Goal: Task Accomplishment & Management: Manage account settings

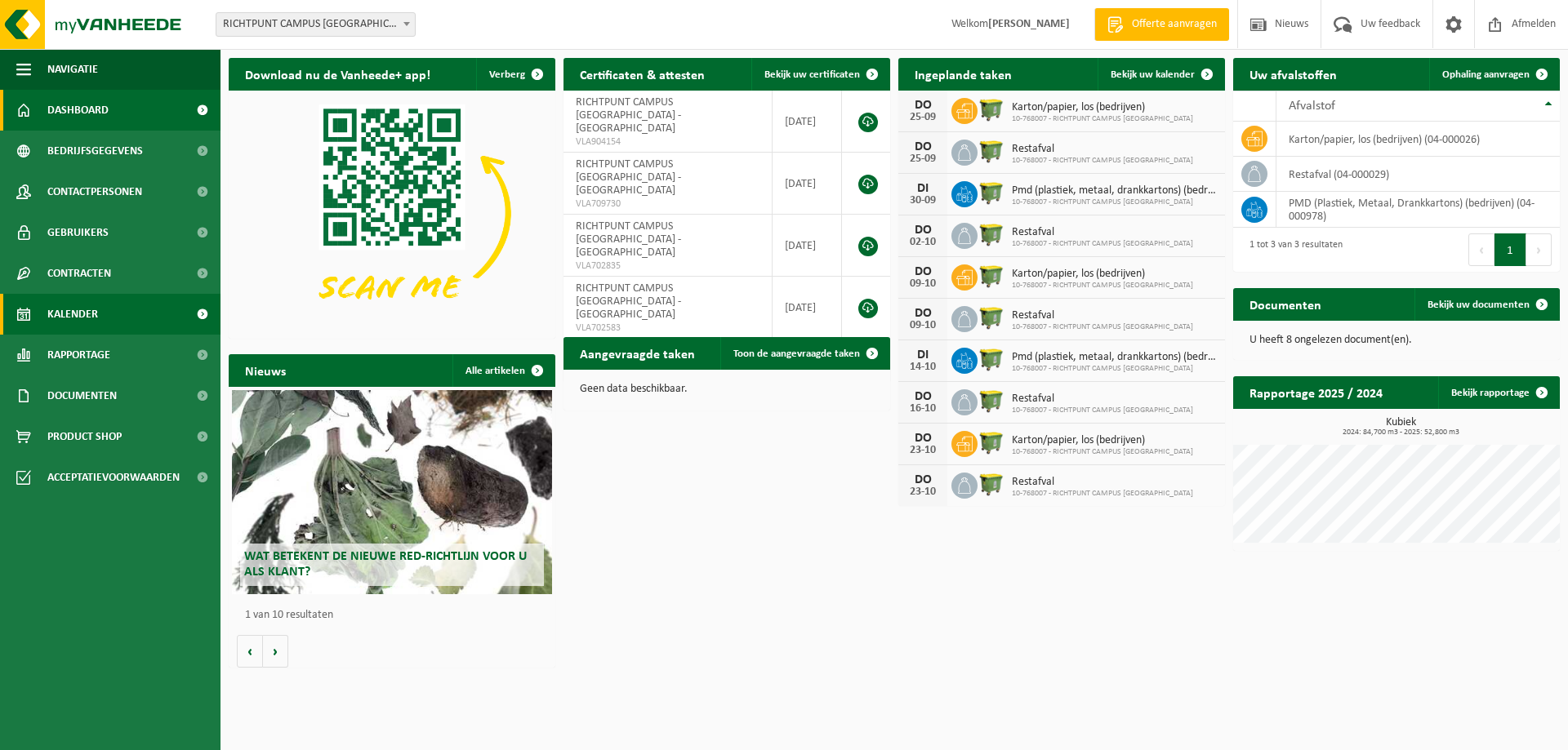
click at [65, 311] on span "Kalender" at bounding box center [72, 314] width 51 height 41
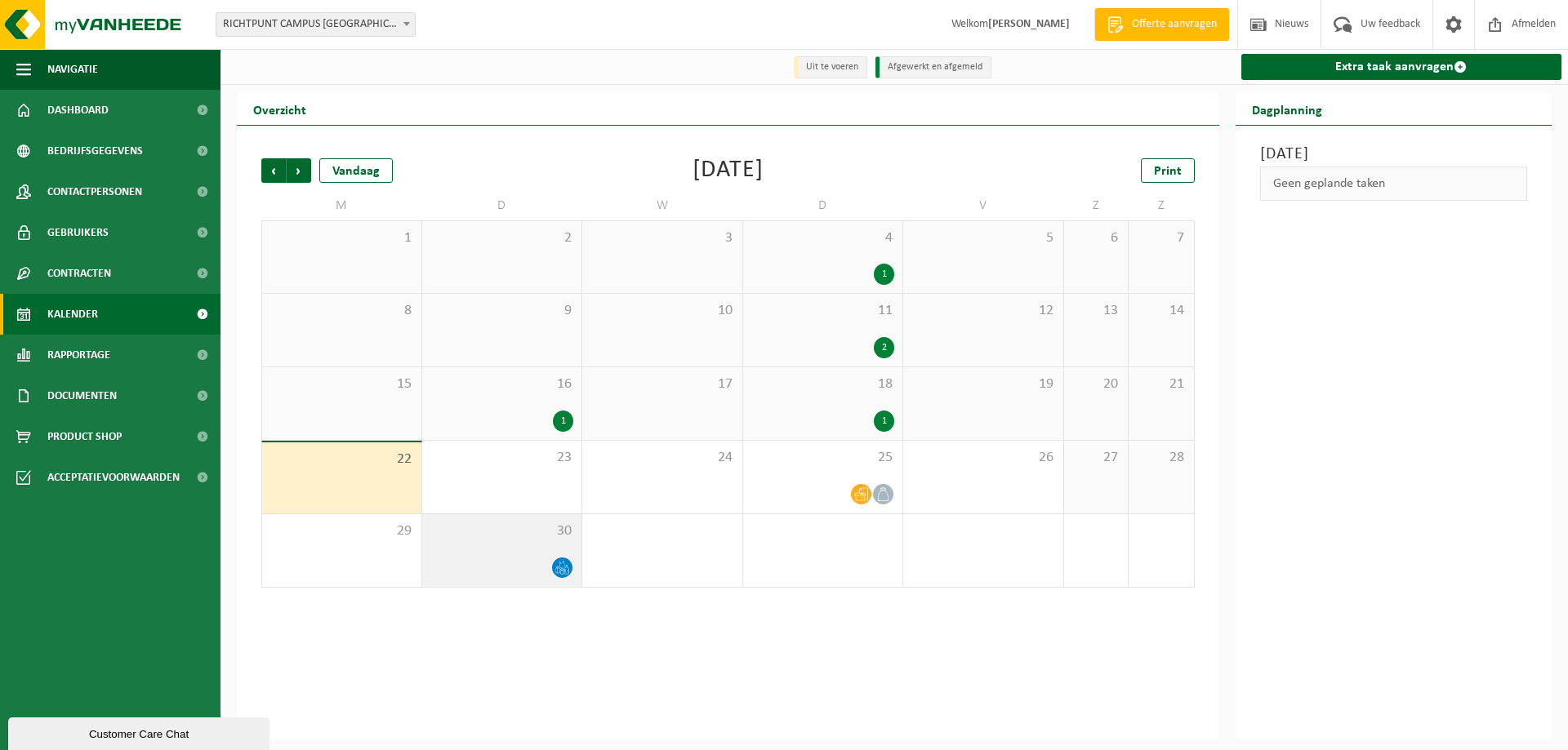
click at [558, 567] on icon at bounding box center [562, 568] width 14 height 14
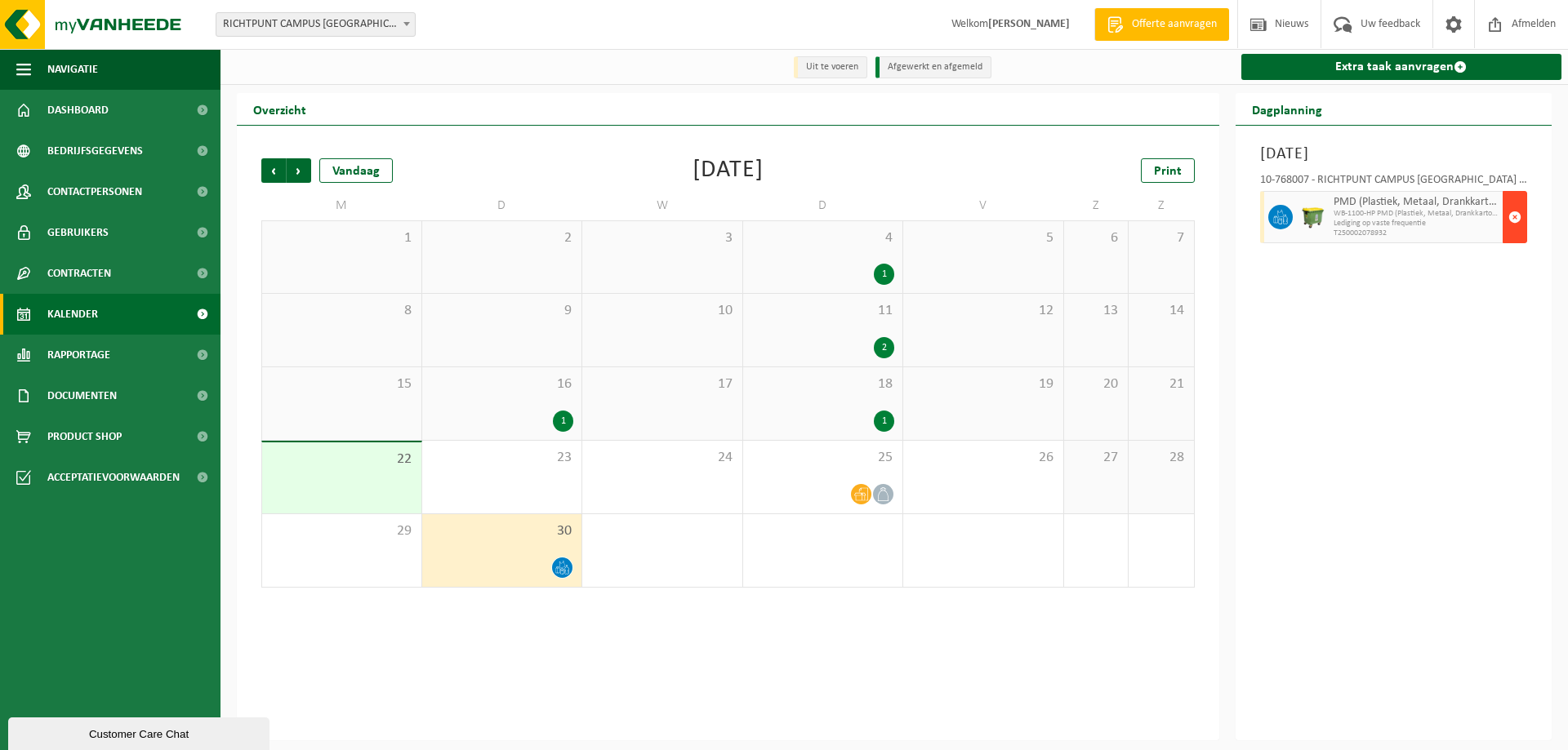
click at [1508, 216] on span "button" at bounding box center [1514, 217] width 13 height 33
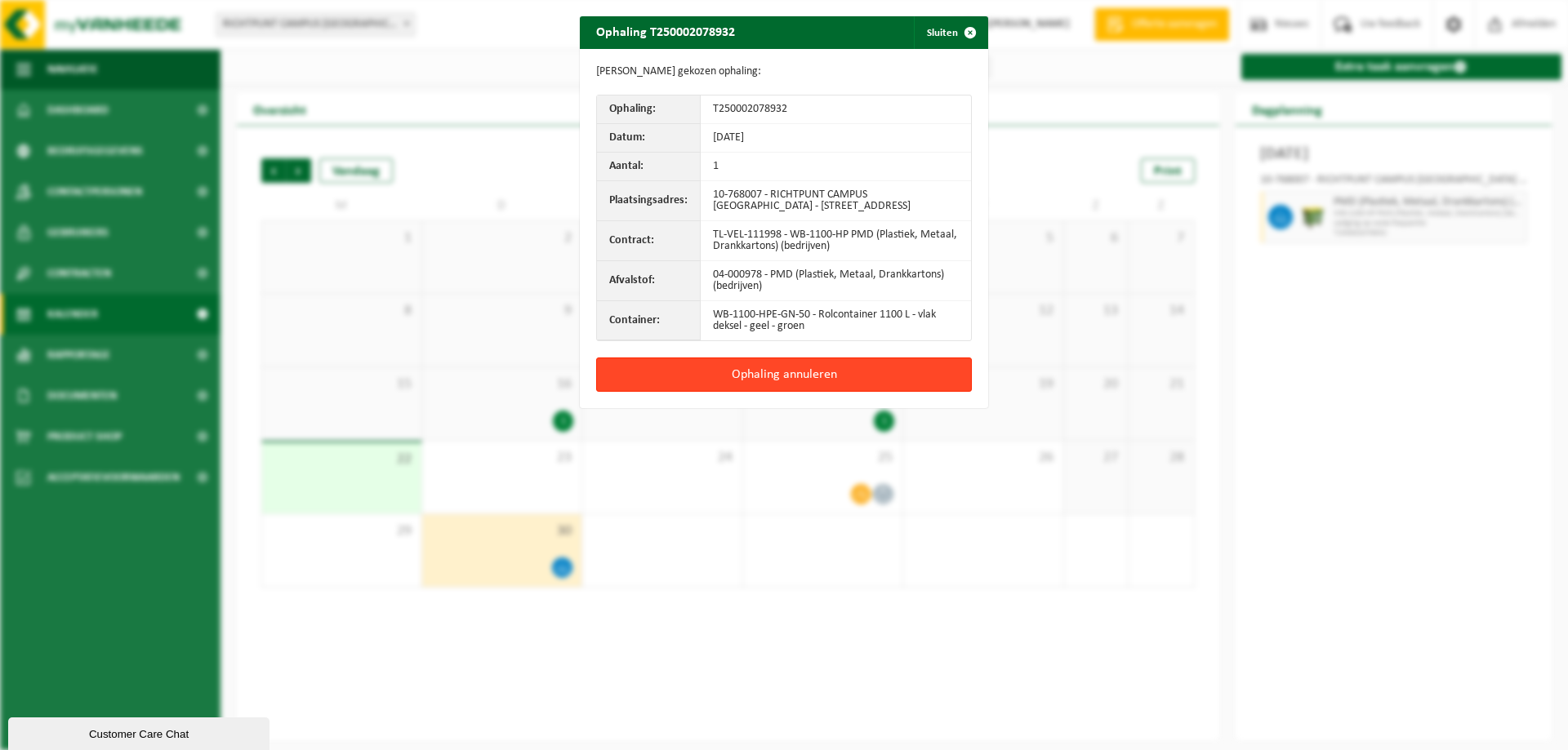
click at [760, 372] on button "Ophaling annuleren" at bounding box center [784, 374] width 375 height 34
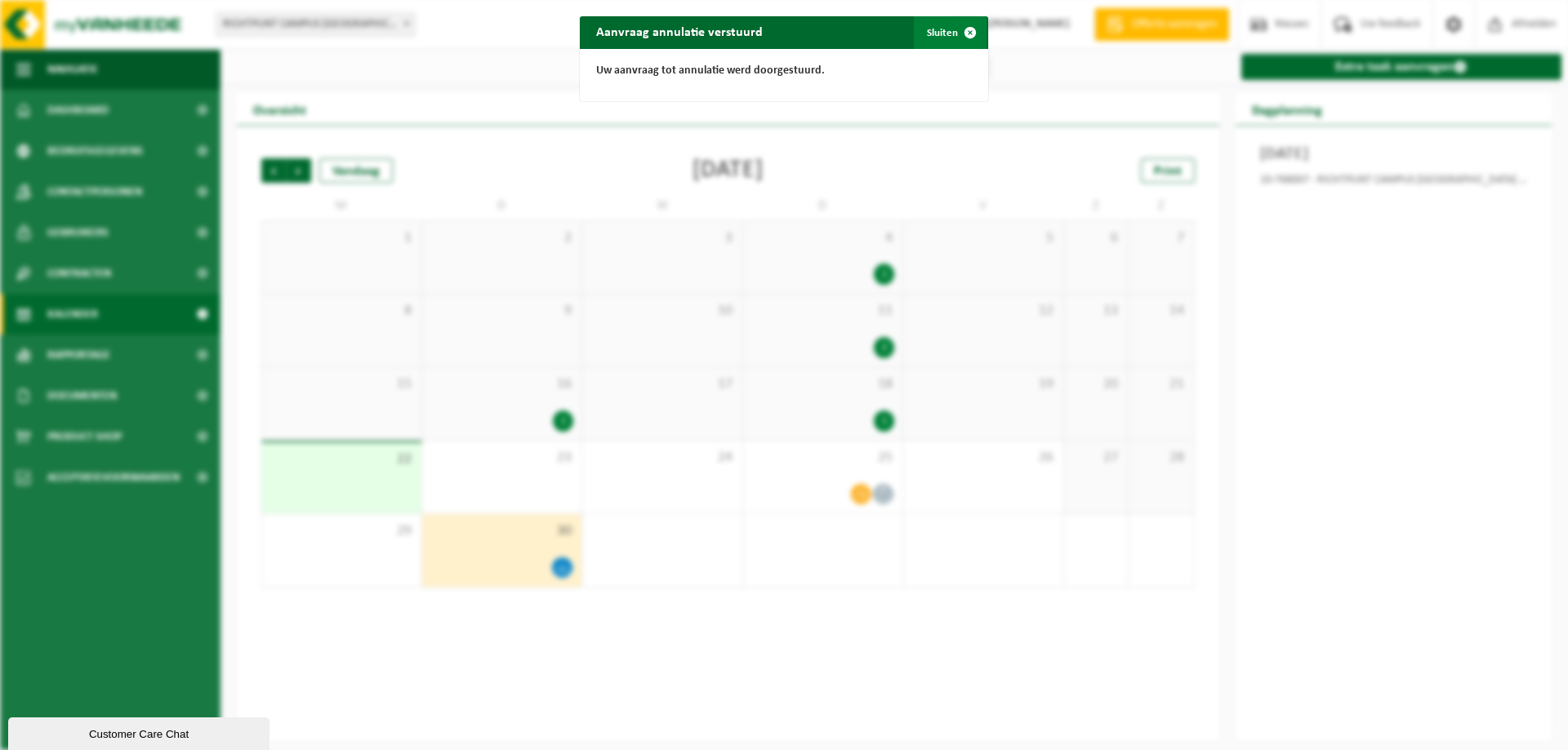
click at [935, 32] on button "Sluiten" at bounding box center [950, 32] width 72 height 33
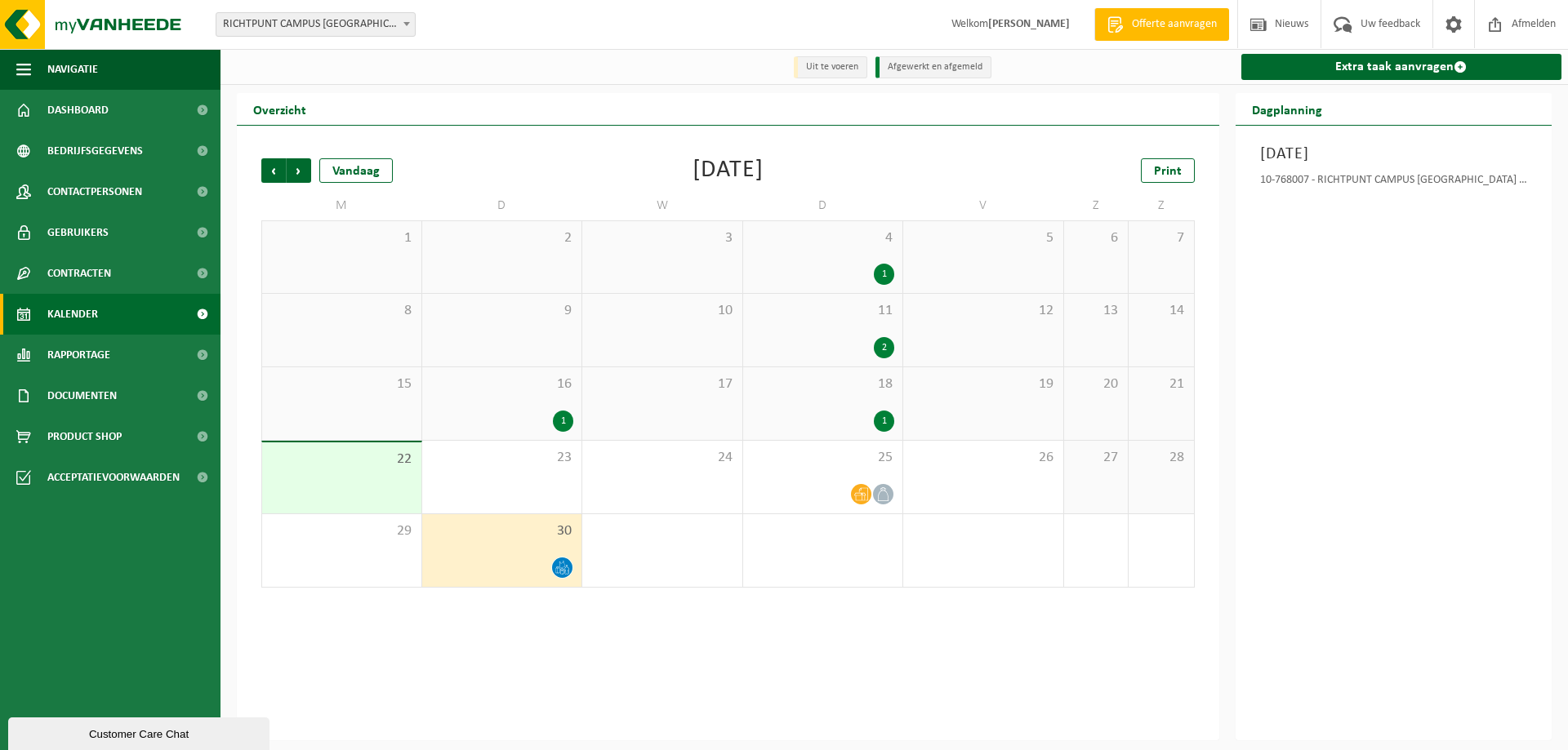
click at [293, 185] on div "Vorige Volgende Vandaag September 2025 Print M D W D V Z Z 1 2 3 4 1 5 6 7 8 9 …" at bounding box center [727, 372] width 950 height 462
click at [298, 174] on span "Volgende" at bounding box center [298, 170] width 24 height 24
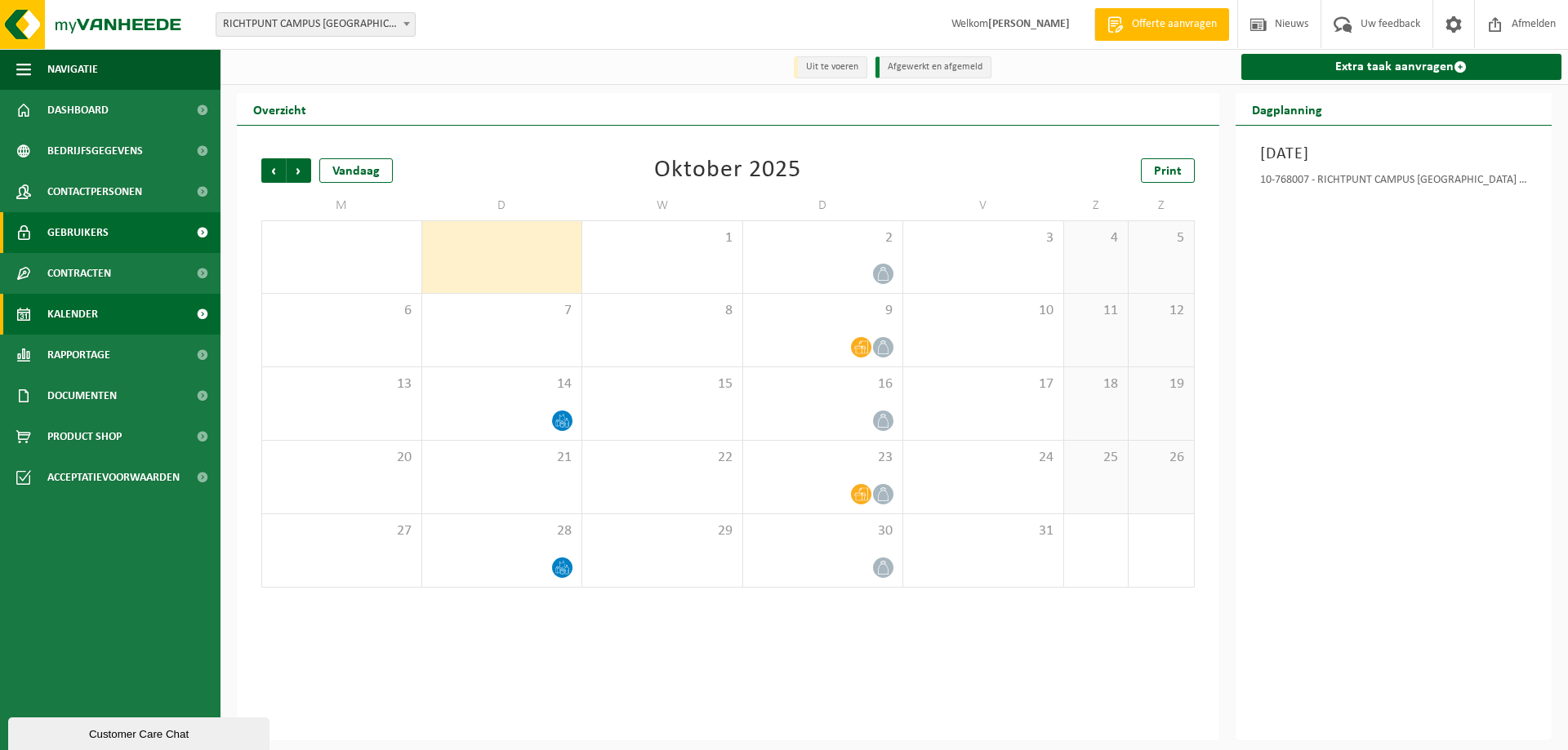
click at [119, 223] on link "Gebruikers" at bounding box center [110, 233] width 221 height 41
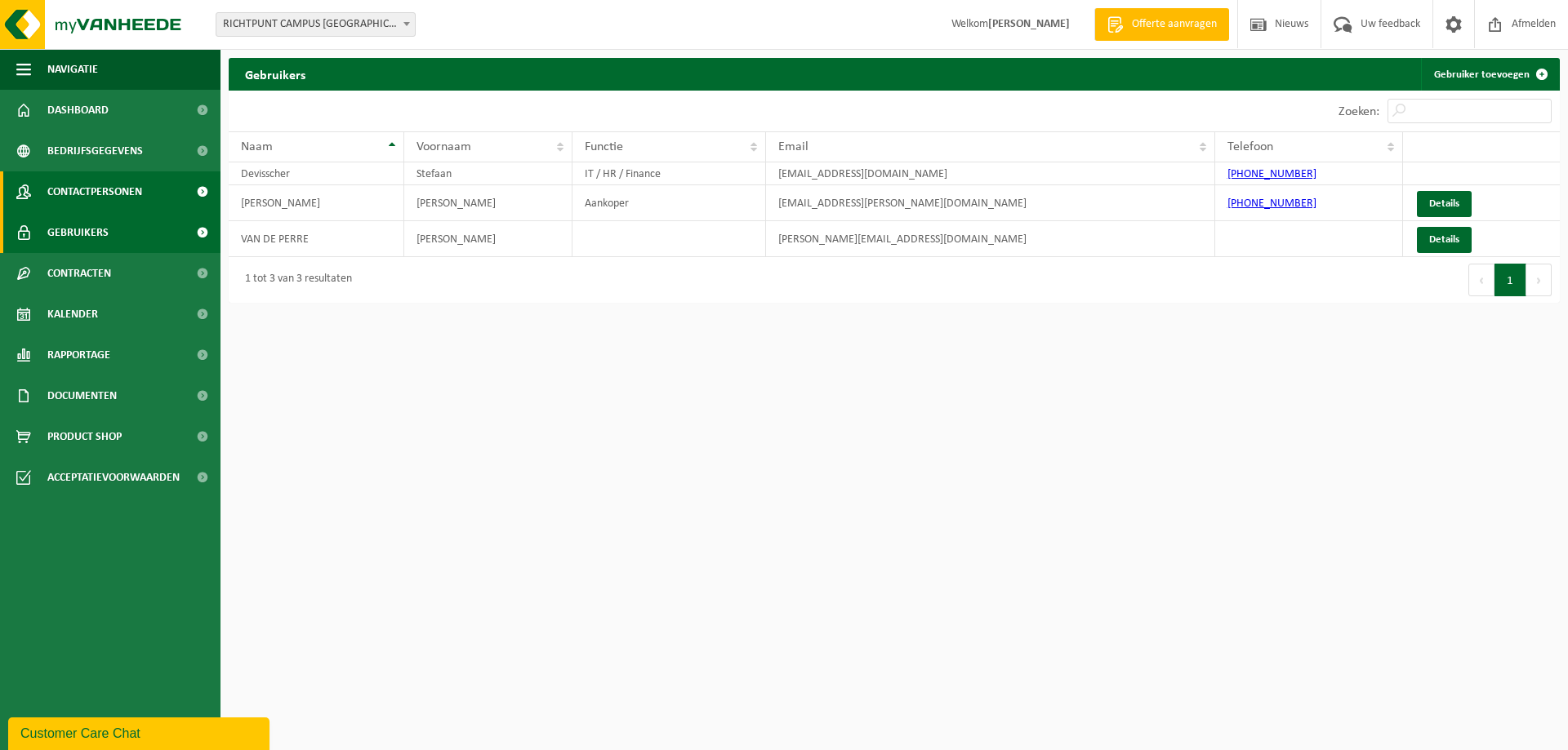
click at [83, 198] on span "Contactpersonen" at bounding box center [95, 192] width 95 height 41
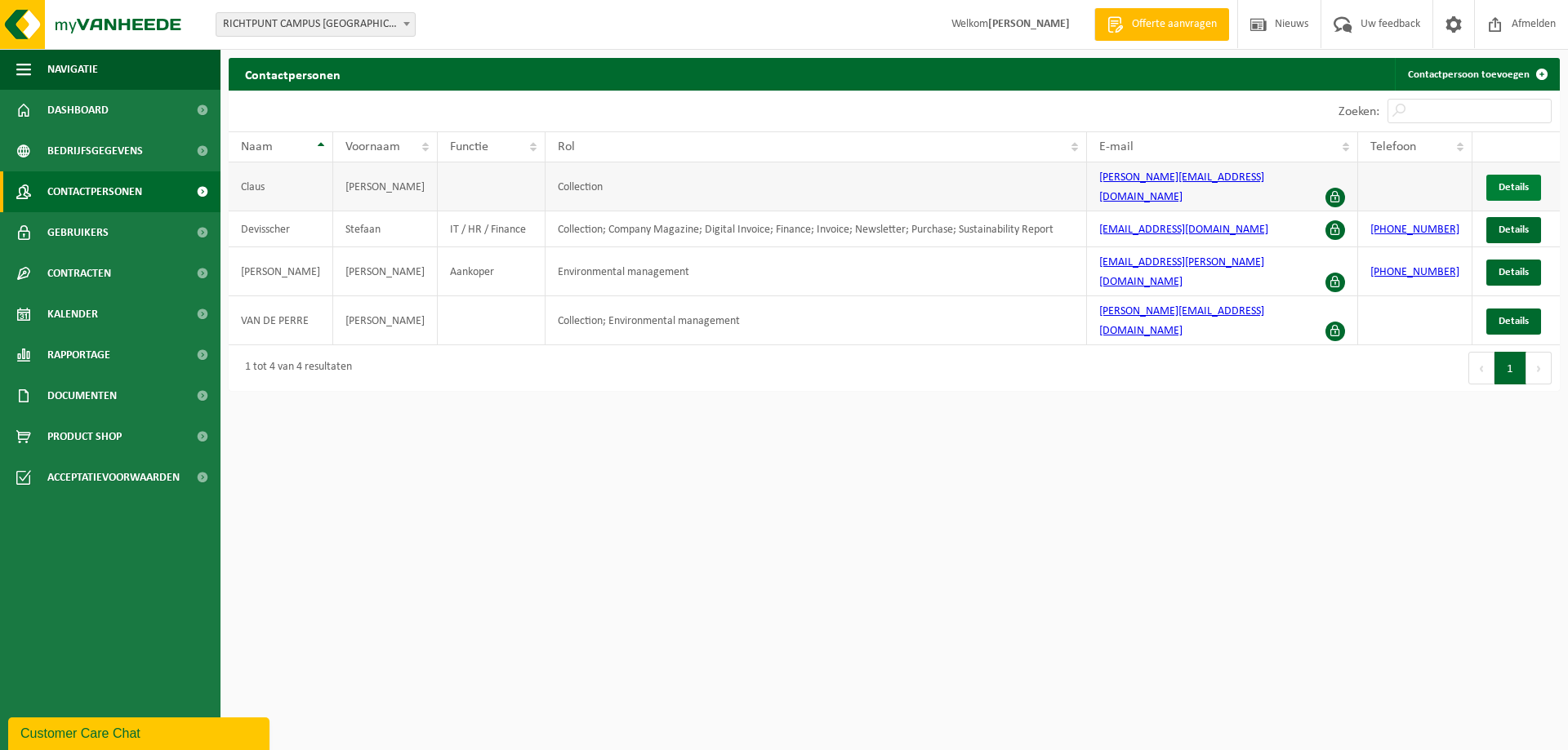
click at [1513, 182] on span "Details" at bounding box center [1513, 188] width 30 height 11
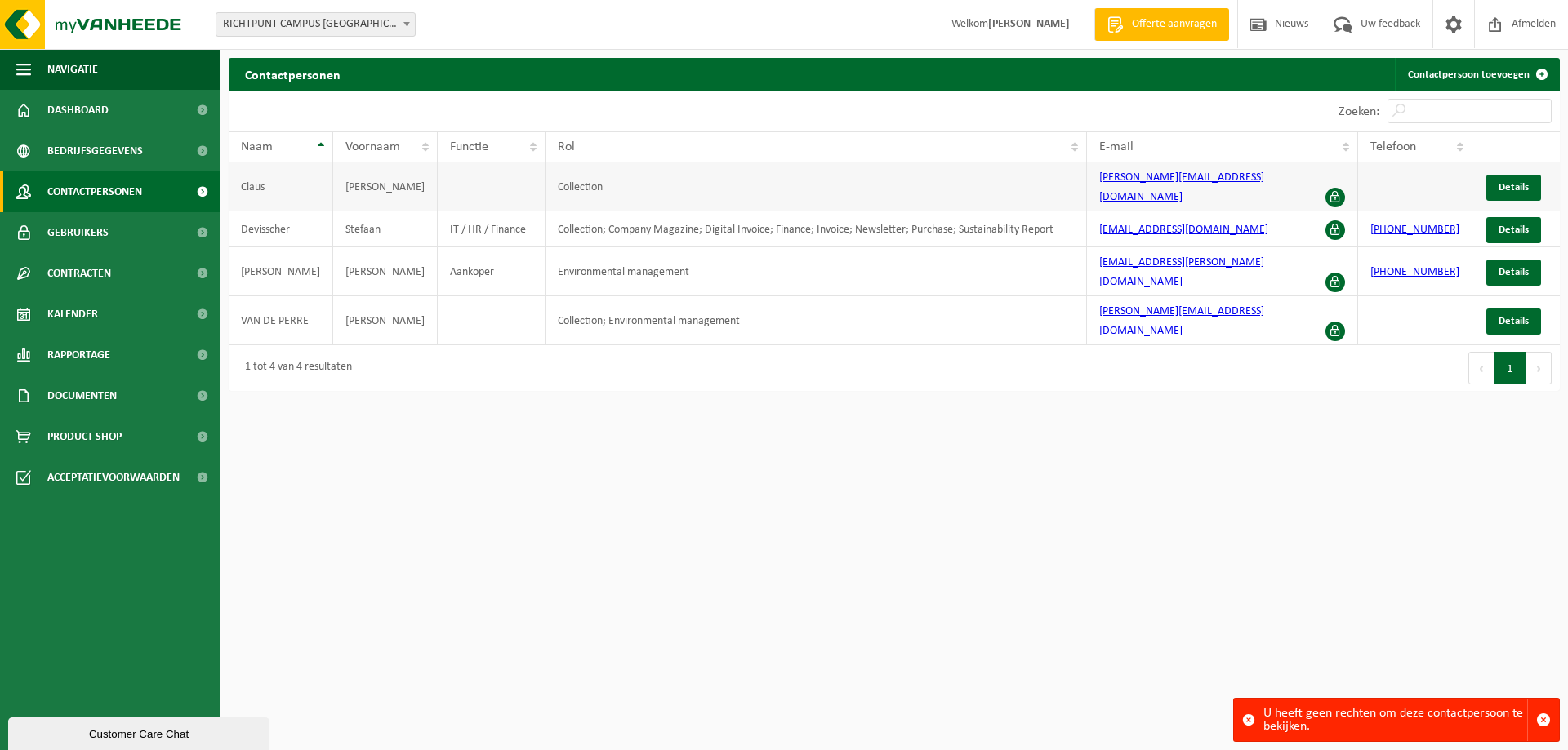
click at [1343, 188] on span at bounding box center [1335, 197] width 20 height 20
click at [78, 233] on span "Gebruikers" at bounding box center [78, 233] width 62 height 41
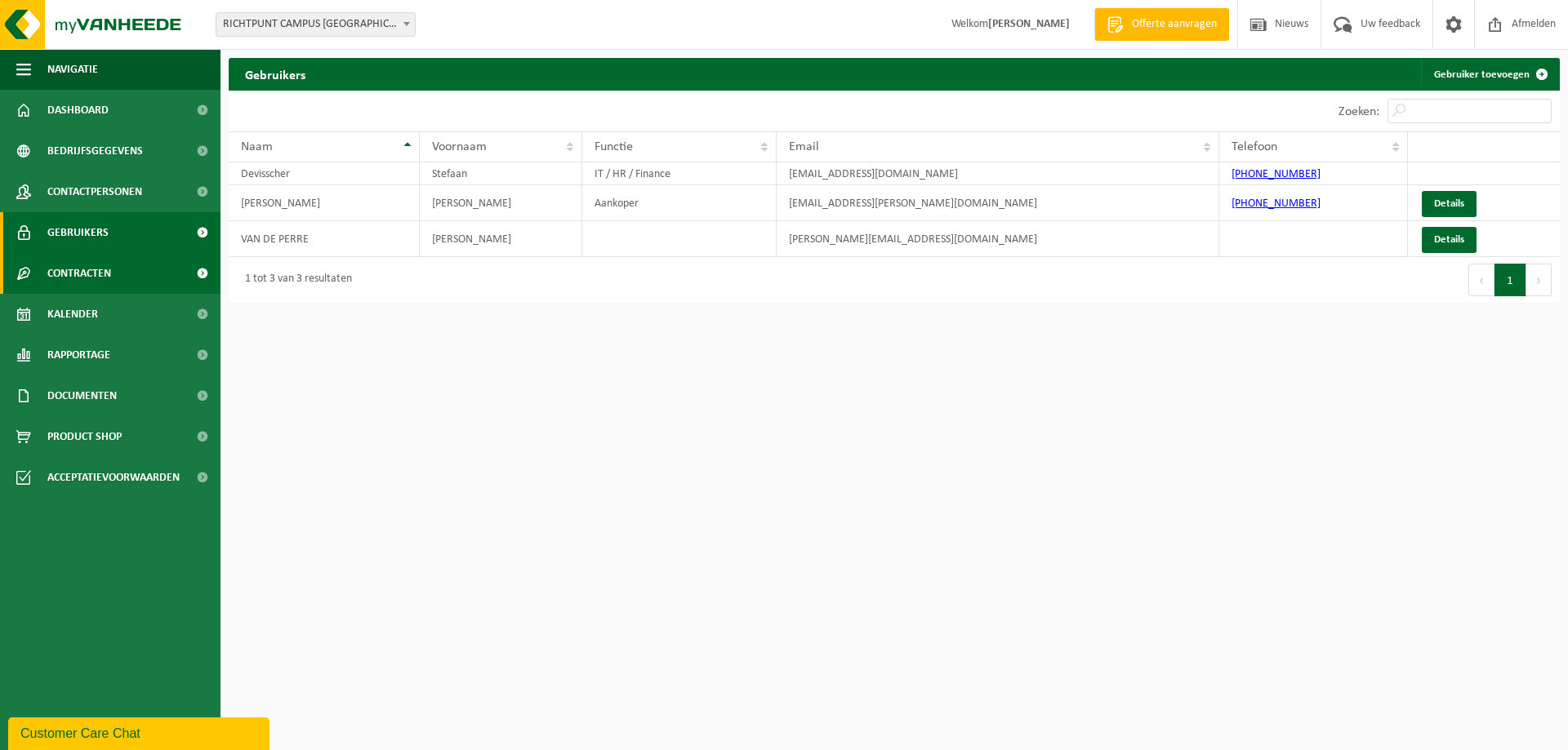
click at [82, 267] on span "Contracten" at bounding box center [79, 273] width 63 height 41
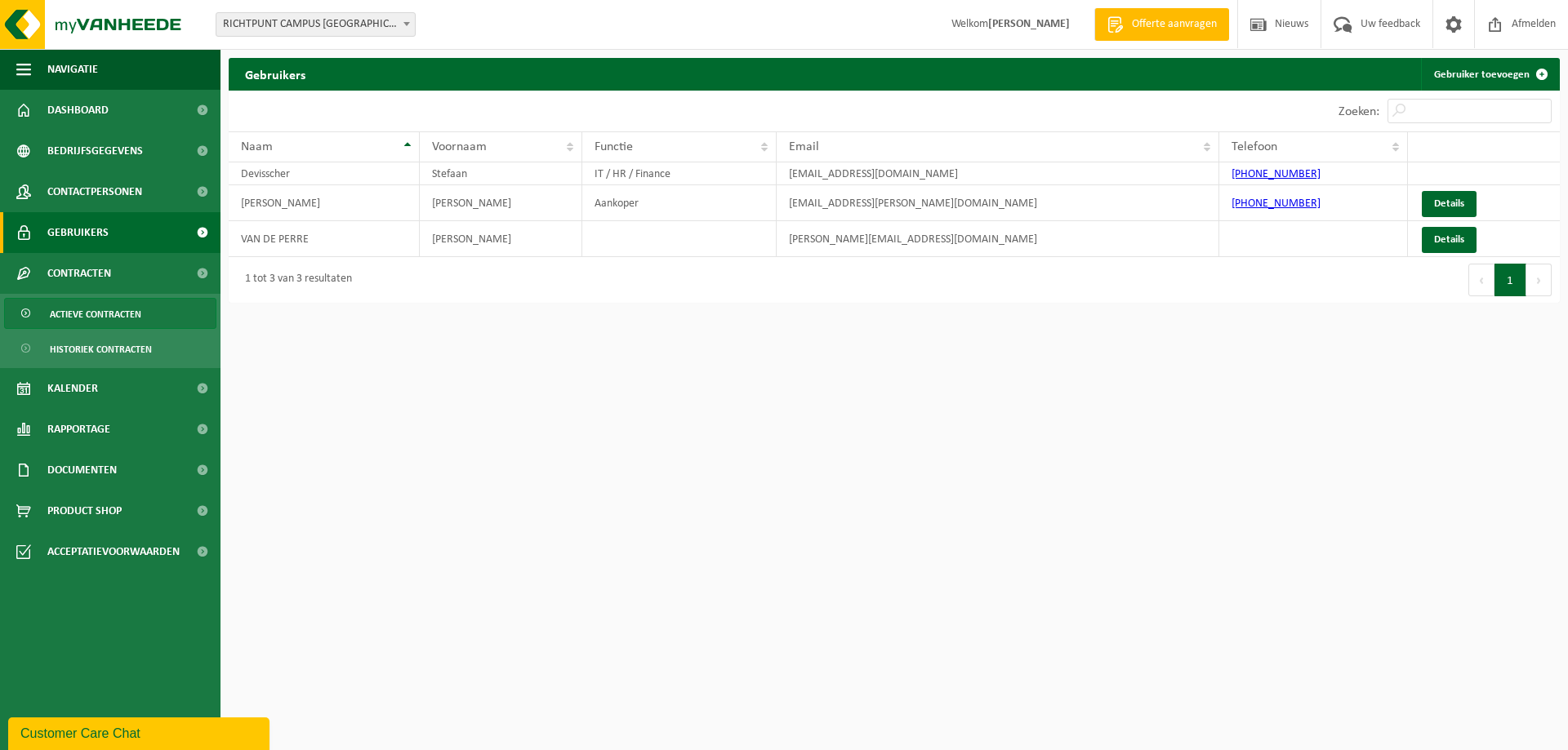
click at [102, 315] on span "Actieve contracten" at bounding box center [96, 313] width 91 height 31
